Goal: Information Seeking & Learning: Learn about a topic

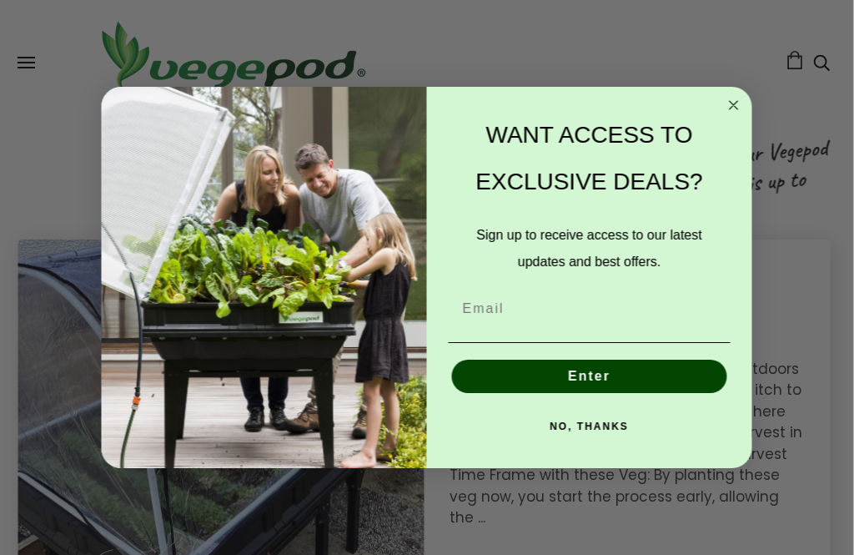
scroll to position [2091, 3]
click at [613, 443] on button "NO, THANKS" at bounding box center [590, 426] width 282 height 33
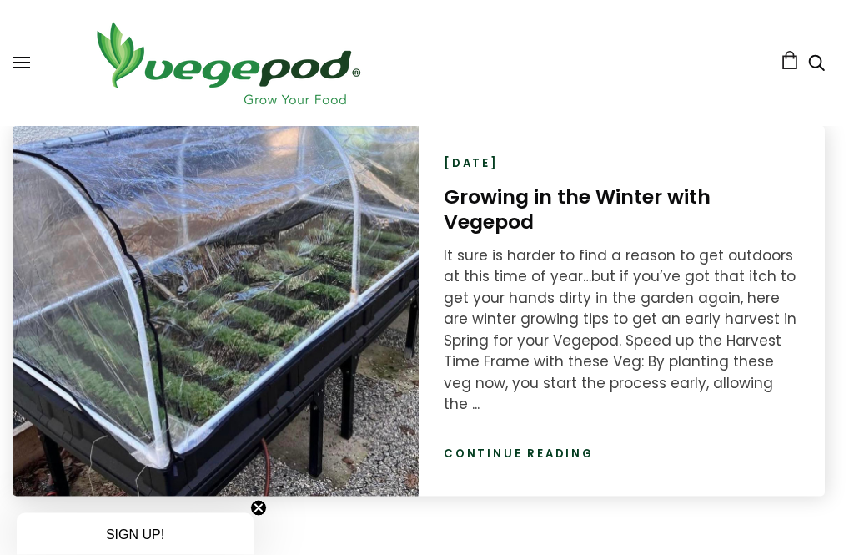
scroll to position [2206, 8]
click at [571, 445] on link "Continue reading" at bounding box center [519, 453] width 150 height 17
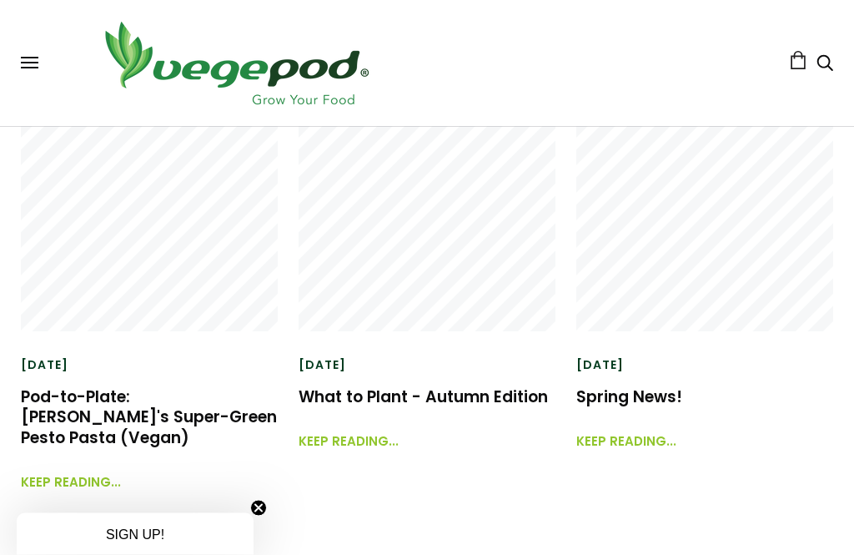
scroll to position [4112, 0]
click at [365, 422] on link "Keep reading..." at bounding box center [349, 433] width 100 height 36
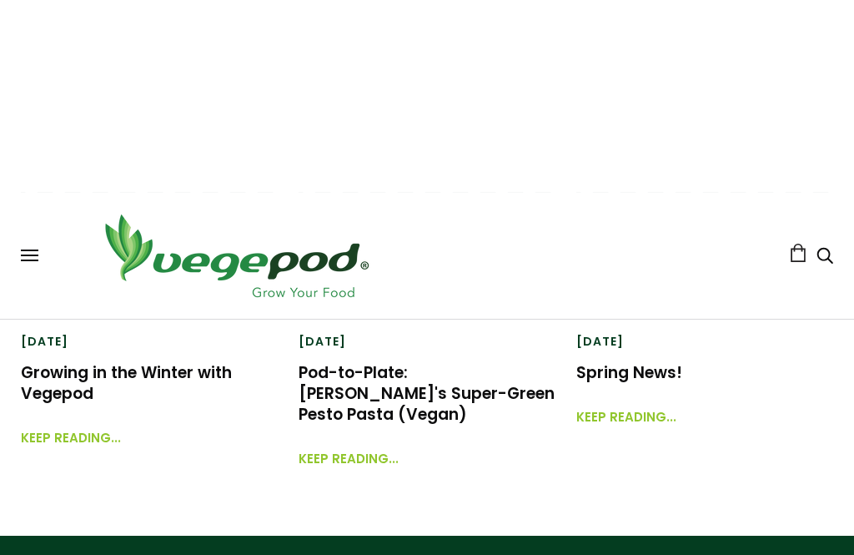
scroll to position [2129, 0]
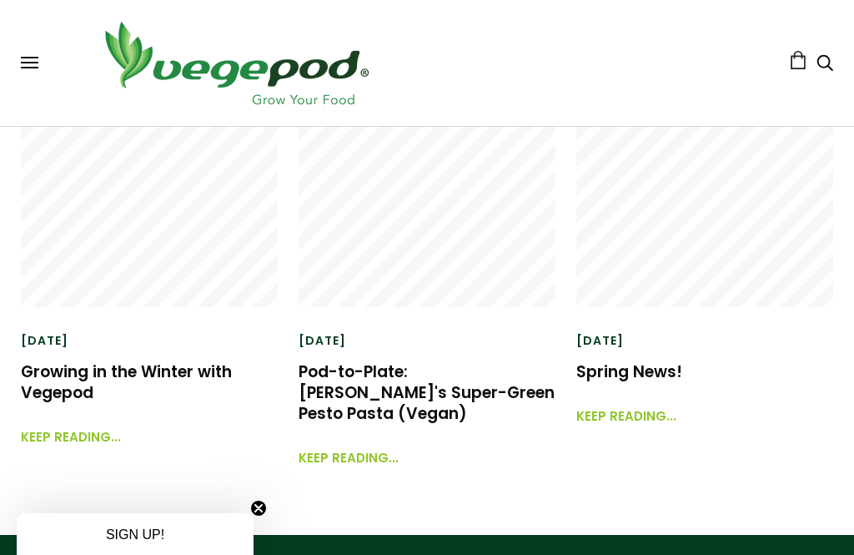
click at [61, 435] on link "Keep reading..." at bounding box center [71, 429] width 100 height 36
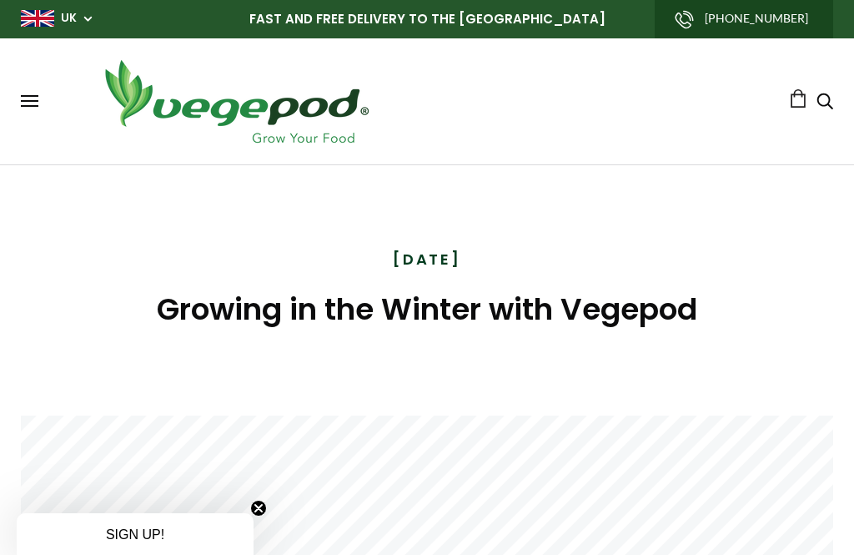
click at [33, 105] on span at bounding box center [30, 106] width 18 height 2
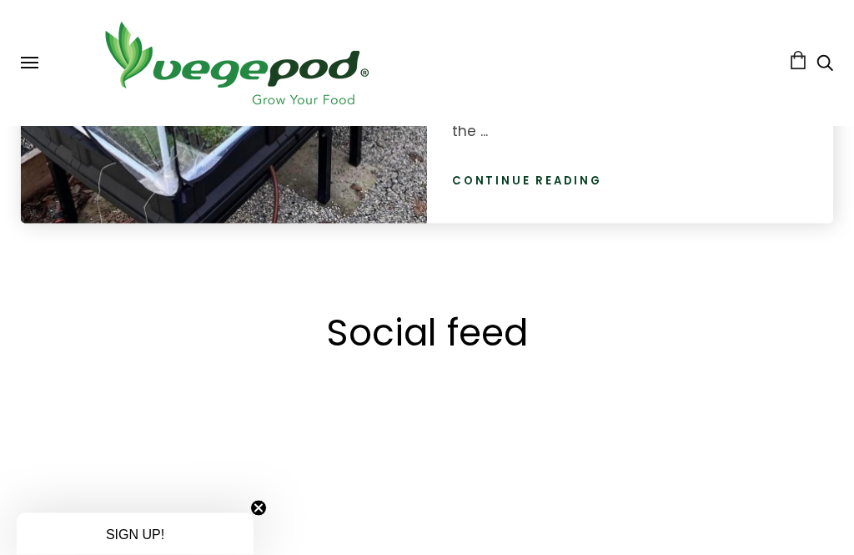
scroll to position [2455, 0]
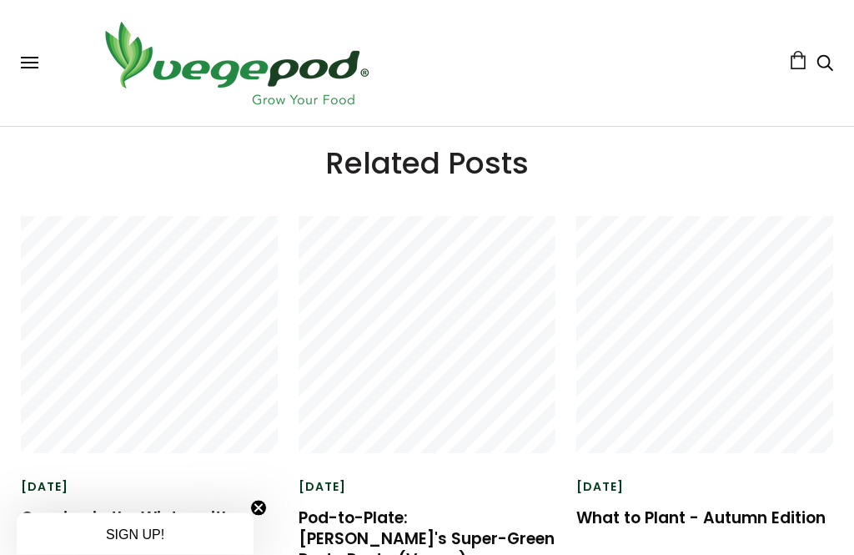
scroll to position [4551, 0]
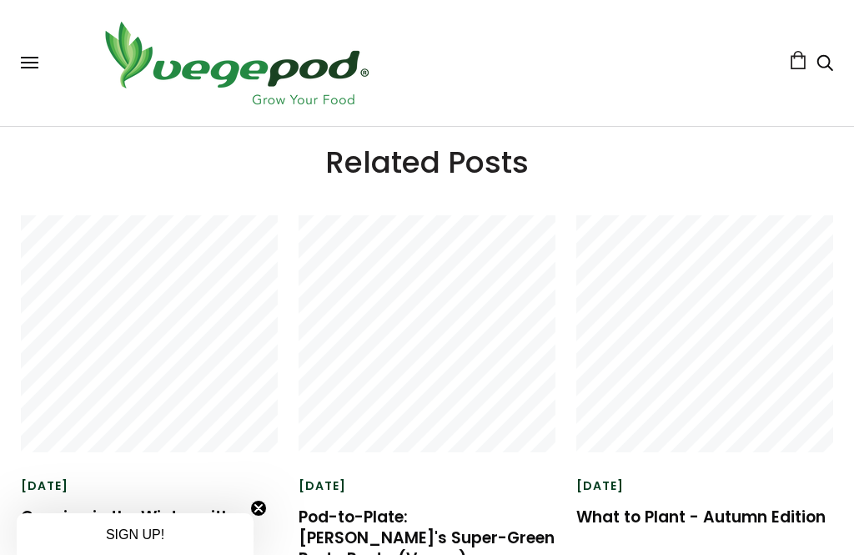
click at [780, 506] on link "What to Plant - Autumn Edition" at bounding box center [700, 517] width 249 height 23
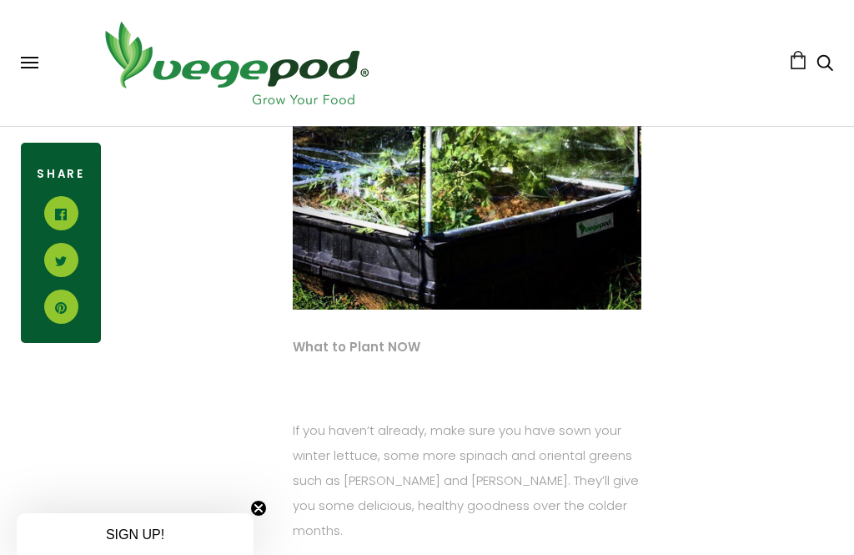
scroll to position [1291, 0]
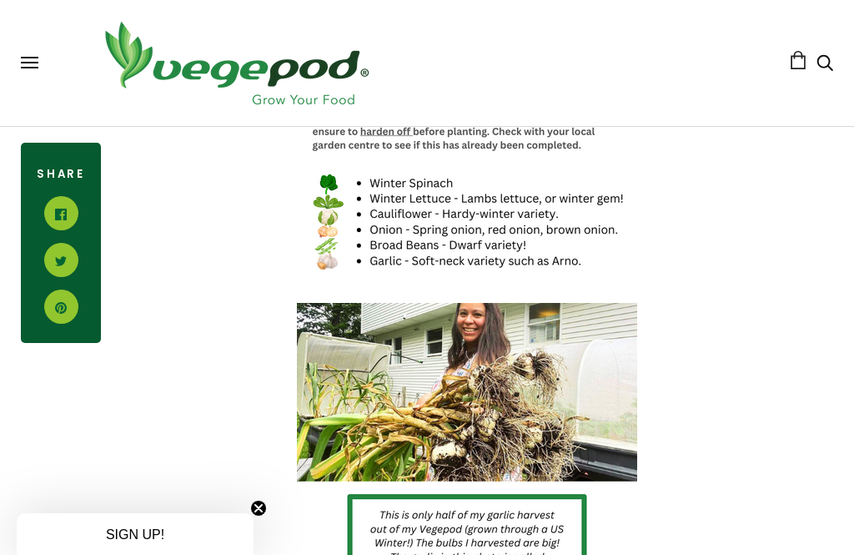
scroll to position [1260, 0]
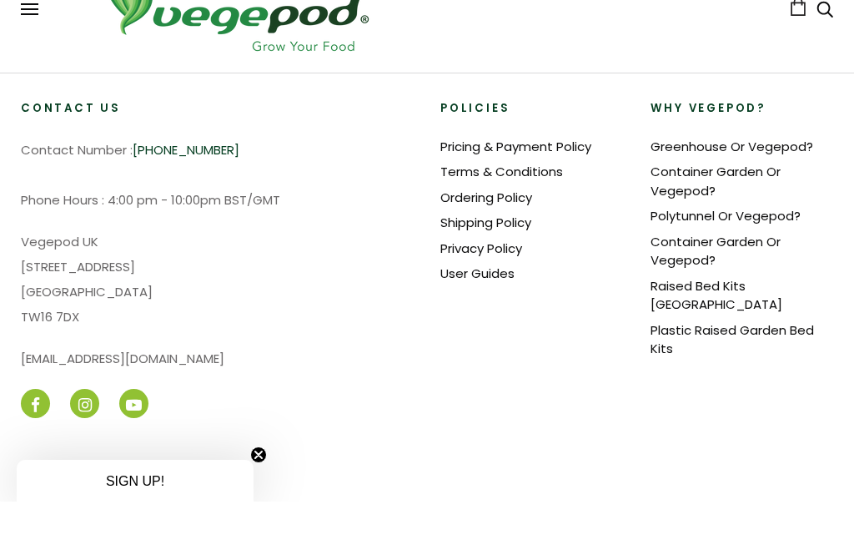
scroll to position [5653, 0]
